Goal: Check status: Check status

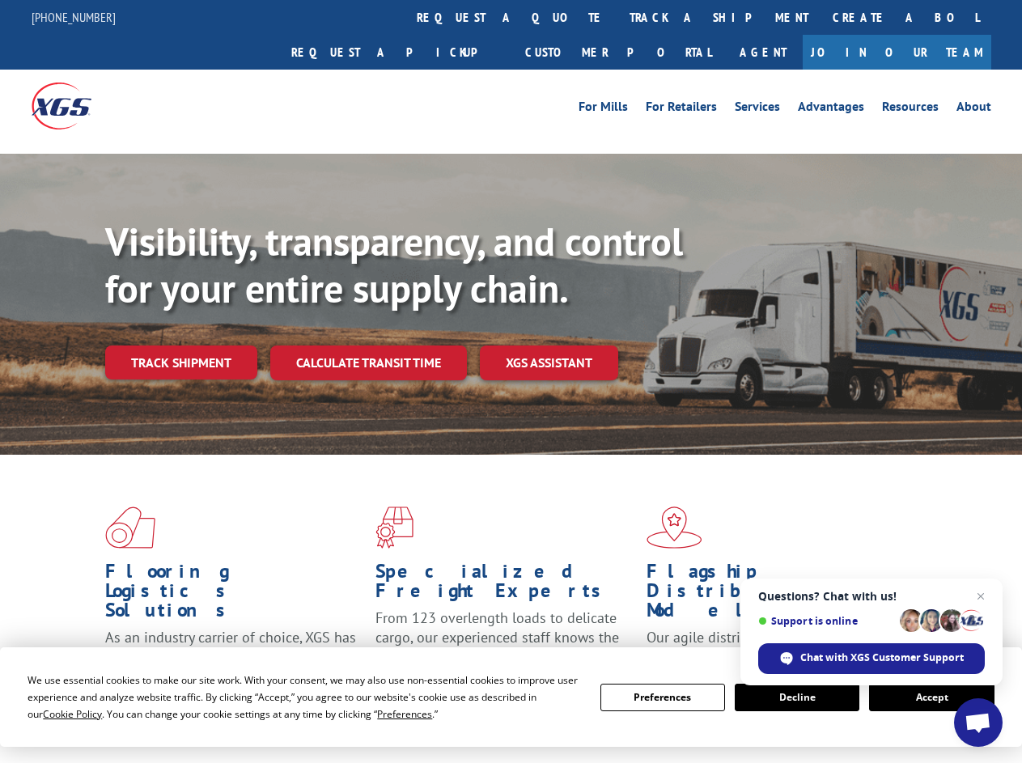
click at [510, 381] on div "Visibility, transparency, and control for your entire supply chain. Track shipm…" at bounding box center [563, 331] width 916 height 226
click at [57, 713] on span "Cookie Policy" at bounding box center [72, 714] width 59 height 14
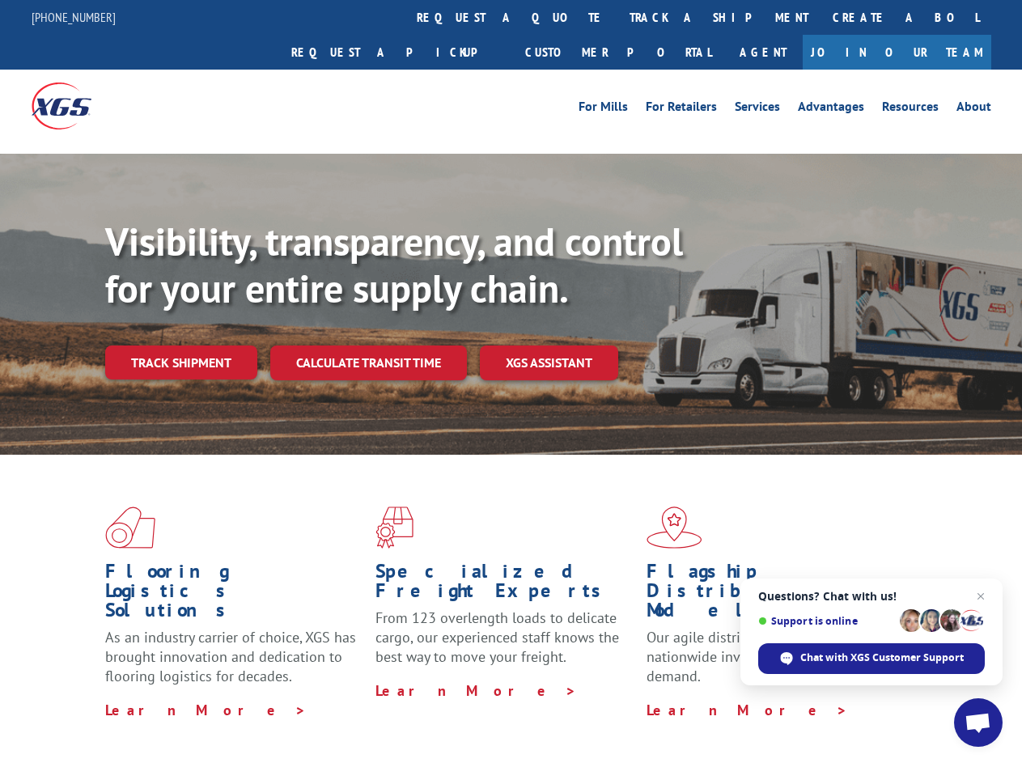
click at [389, 713] on div "Flooring Logistics Solutions As an industry carrier of choice, XGS has brought …" at bounding box center [511, 617] width 1022 height 325
click at [662, 697] on div "Flooring Logistics Solutions As an industry carrier of choice, XGS has brought …" at bounding box center [511, 613] width 1022 height 316
click at [797, 697] on div "Flooring Logistics Solutions As an industry carrier of choice, XGS has brought …" at bounding box center [511, 613] width 1022 height 316
click at [931, 697] on div "Flooring Logistics Solutions As an industry carrier of choice, XGS has brought …" at bounding box center [511, 613] width 1022 height 316
click at [510, 381] on div "Visibility, transparency, and control for your entire supply chain. Track shipm…" at bounding box center [563, 331] width 916 height 226
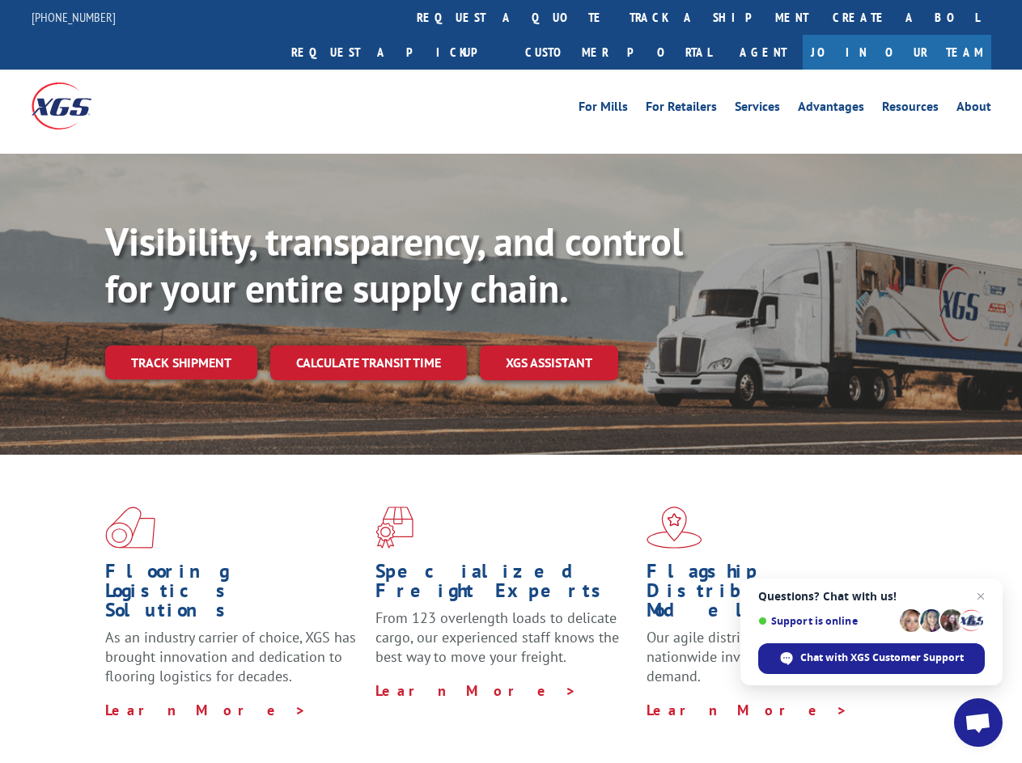
click at [617, 17] on link "track a shipment" at bounding box center [718, 17] width 203 height 35
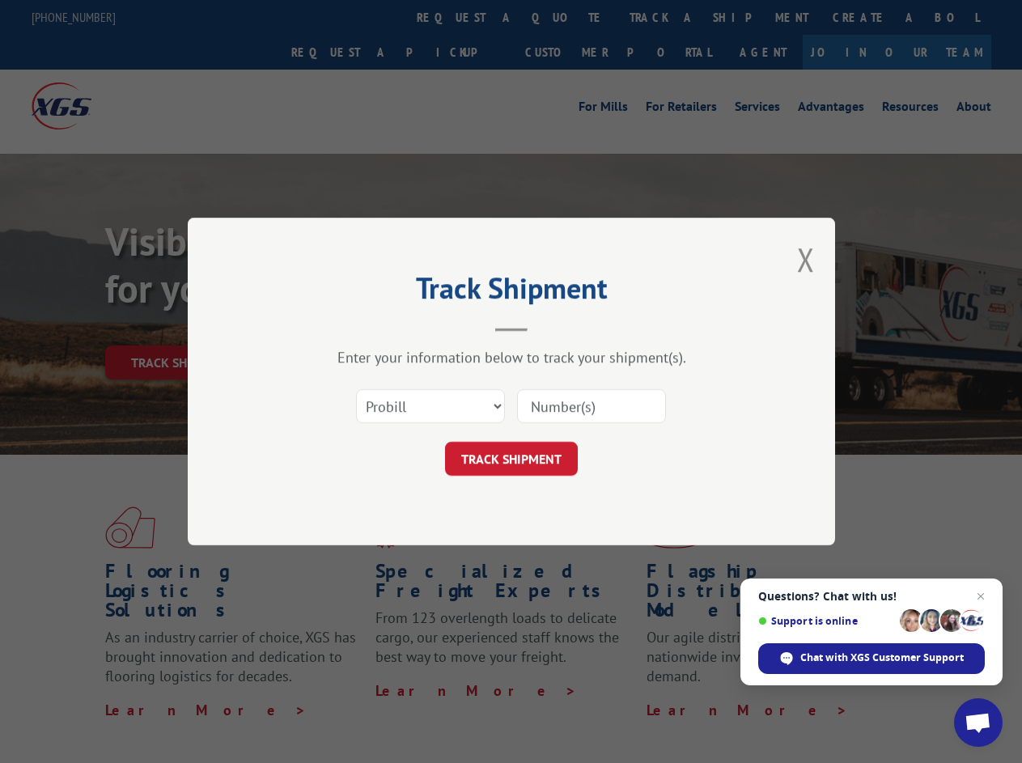
click at [565, 17] on div "Track Shipment Enter your information below to track your shipment(s). Select c…" at bounding box center [511, 381] width 1022 height 763
click at [666, 17] on div "Track Shipment Enter your information below to track your shipment(s). Select c…" at bounding box center [511, 381] width 1022 height 763
